Goal: Find specific page/section: Find specific page/section

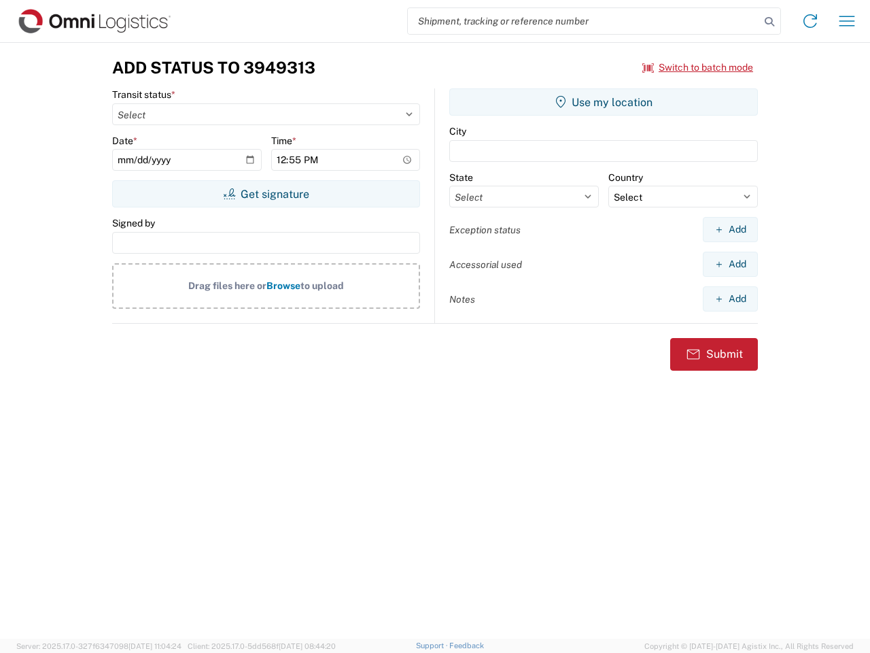
click at [584, 21] on input "search" at bounding box center [584, 21] width 352 height 26
click at [770, 22] on icon at bounding box center [769, 21] width 19 height 19
click at [810, 21] on icon at bounding box center [811, 21] width 22 height 22
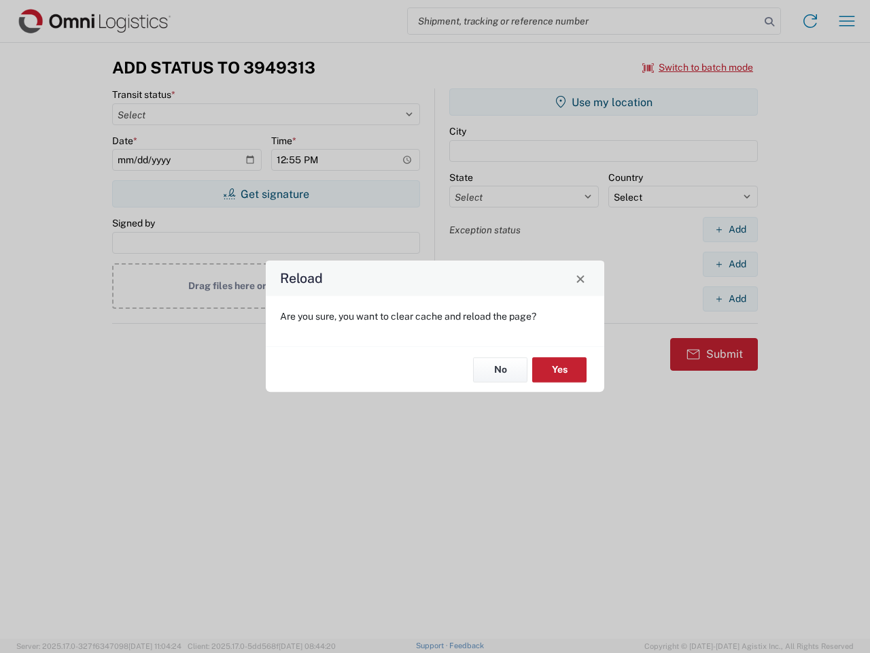
click at [847, 21] on div "Reload Are you sure, you want to clear cache and reload the page? No Yes" at bounding box center [435, 326] width 870 height 653
click at [698, 67] on div "Reload Are you sure, you want to clear cache and reload the page? No Yes" at bounding box center [435, 326] width 870 height 653
click at [266, 194] on div "Reload Are you sure, you want to clear cache and reload the page? No Yes" at bounding box center [435, 326] width 870 height 653
click at [604, 102] on div "Reload Are you sure, you want to clear cache and reload the page? No Yes" at bounding box center [435, 326] width 870 height 653
click at [730, 229] on div "Reload Are you sure, you want to clear cache and reload the page? No Yes" at bounding box center [435, 326] width 870 height 653
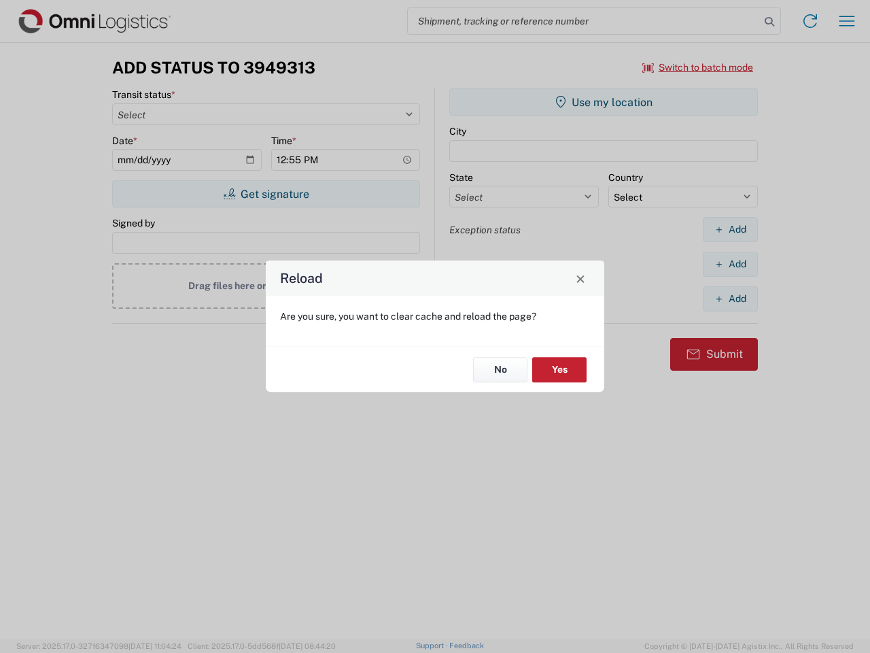
click at [730, 264] on div "Reload Are you sure, you want to clear cache and reload the page? No Yes" at bounding box center [435, 326] width 870 height 653
click at [730, 298] on div "Reload Are you sure, you want to clear cache and reload the page? No Yes" at bounding box center [435, 326] width 870 height 653
